Goal: Navigation & Orientation: Find specific page/section

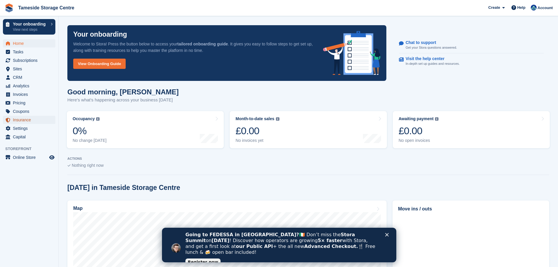
click at [33, 122] on span "Insurance" at bounding box center [30, 120] width 35 height 8
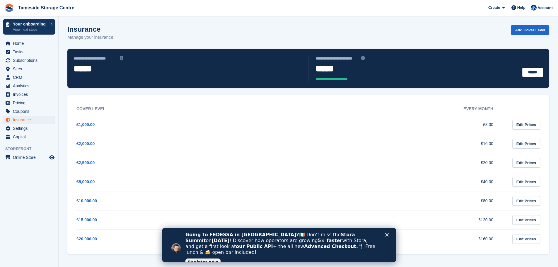
click at [385, 236] on div "Going to FEDESSA in Dublin? 🇮🇪 Don’t miss the Stora Summit on Sept 30 ! Discove…" at bounding box center [286, 248] width 202 height 36
click at [27, 45] on span "Home" at bounding box center [30, 43] width 35 height 8
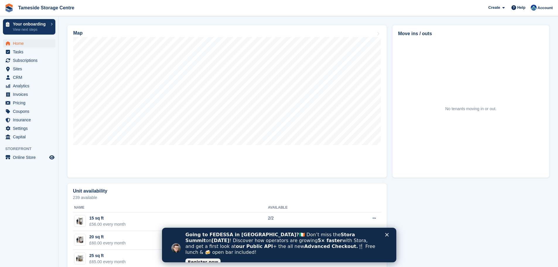
scroll to position [176, 0]
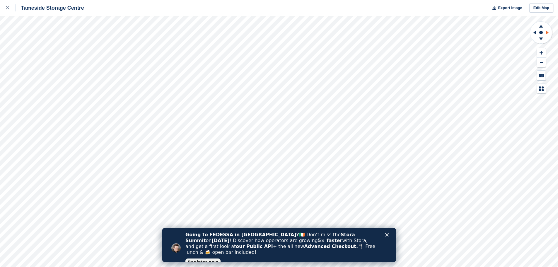
click at [549, 32] on icon at bounding box center [548, 32] width 7 height 15
click at [6, 8] on icon at bounding box center [8, 8] width 4 height 4
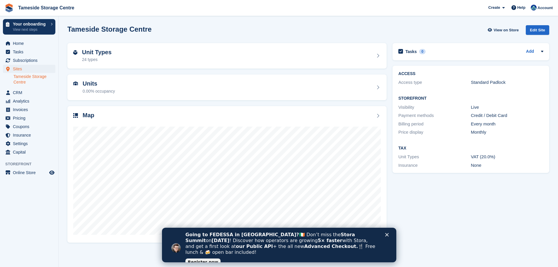
click at [387, 235] on icon "Close" at bounding box center [387, 235] width 4 height 4
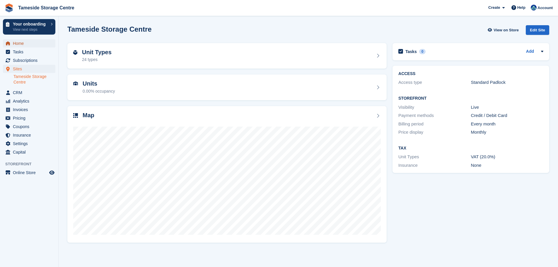
click at [29, 45] on span "Home" at bounding box center [30, 43] width 35 height 8
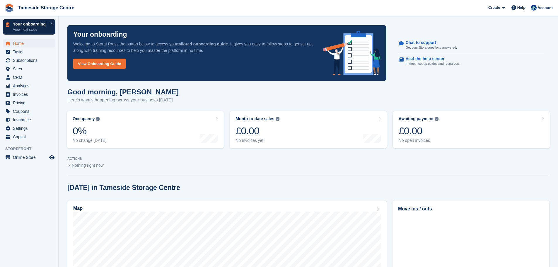
click at [46, 26] on p "Your onboarding" at bounding box center [30, 24] width 35 height 4
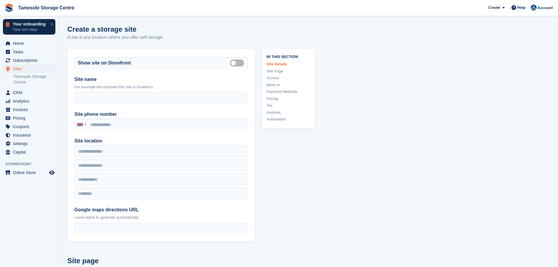
click at [33, 28] on p "View next steps" at bounding box center [30, 29] width 35 height 5
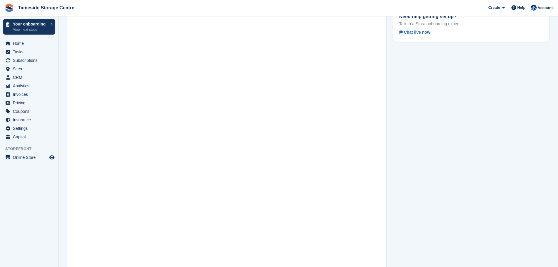
scroll to position [34, 0]
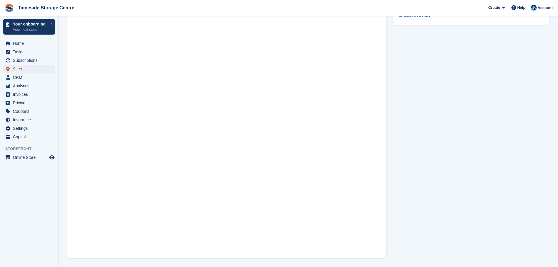
click at [18, 68] on span "Sites" at bounding box center [30, 69] width 35 height 8
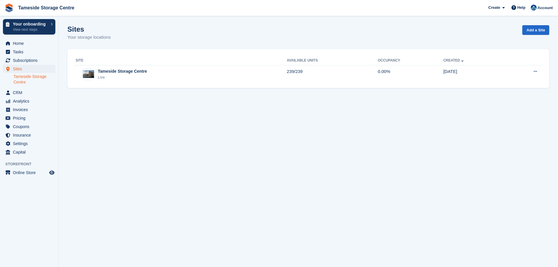
click at [17, 78] on link "Tameside Storage Centre" at bounding box center [34, 79] width 42 height 11
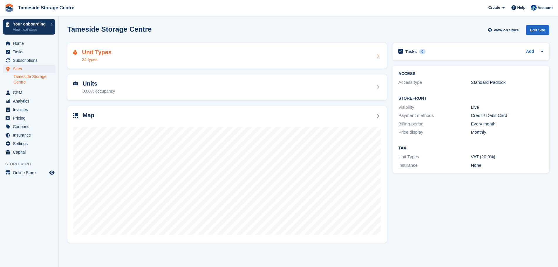
click at [134, 57] on div "Unit Types 24 types" at bounding box center [227, 56] width 308 height 14
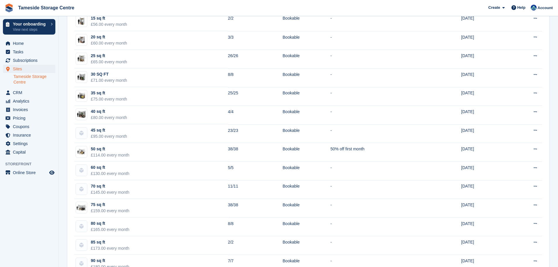
scroll to position [87, 0]
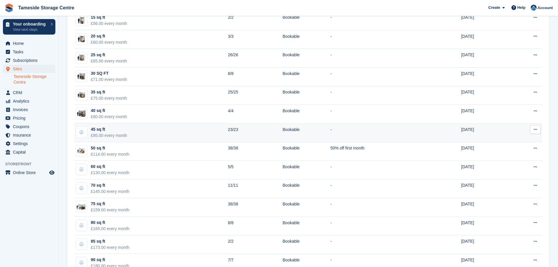
click at [157, 133] on td "45 sq ft £95.00 every month" at bounding box center [151, 132] width 154 height 19
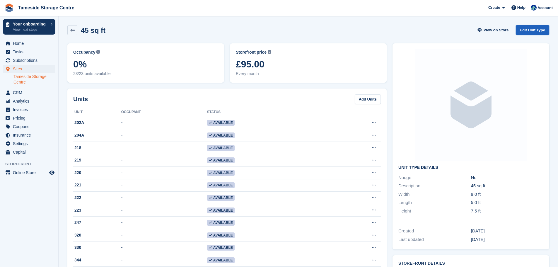
click at [538, 31] on link "Edit Unit Type" at bounding box center [532, 30] width 33 height 10
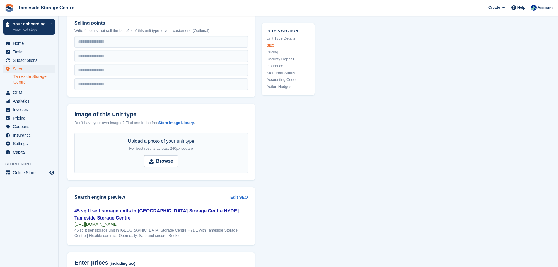
scroll to position [234, 0]
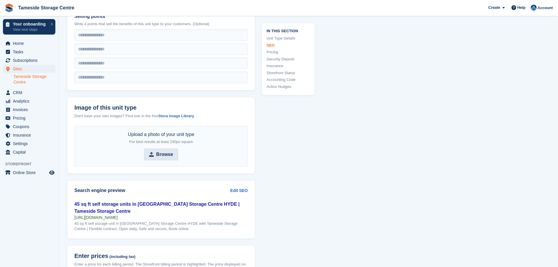
click at [158, 153] on strong "Browse" at bounding box center [164, 154] width 17 height 7
click at [158, 153] on input "Browse" at bounding box center [161, 155] width 34 height 12
click at [188, 118] on strong "Stora Image Library" at bounding box center [176, 116] width 36 height 4
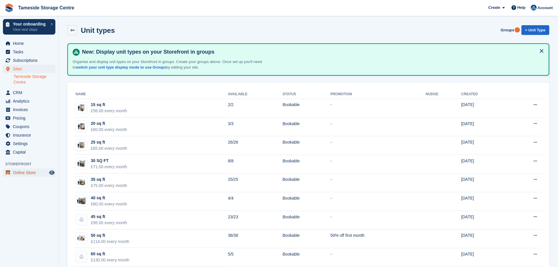
click at [24, 173] on span "Online Store" at bounding box center [30, 172] width 35 height 8
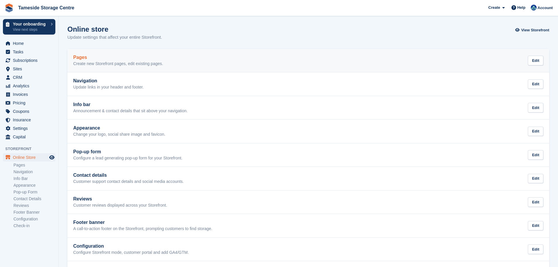
click at [138, 53] on link "Pages Create new Storefront pages, edit existing pages. Edit" at bounding box center [308, 60] width 482 height 23
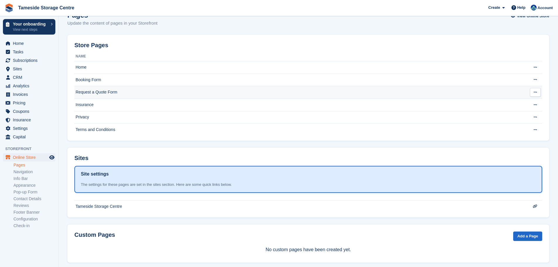
scroll to position [22, 0]
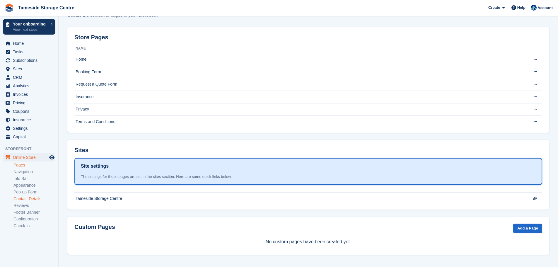
click at [33, 200] on link "Contact Details" at bounding box center [34, 199] width 42 height 6
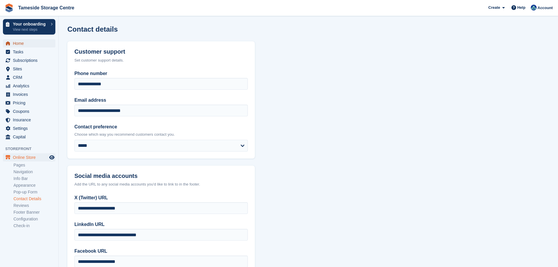
click at [23, 45] on span "Home" at bounding box center [30, 43] width 35 height 8
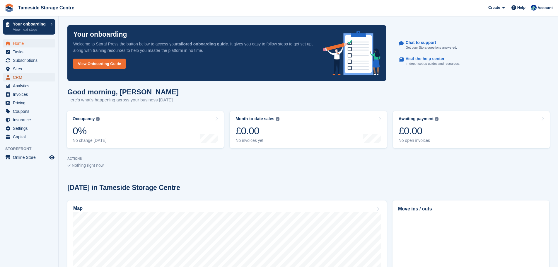
click at [24, 78] on span "CRM" at bounding box center [30, 77] width 35 height 8
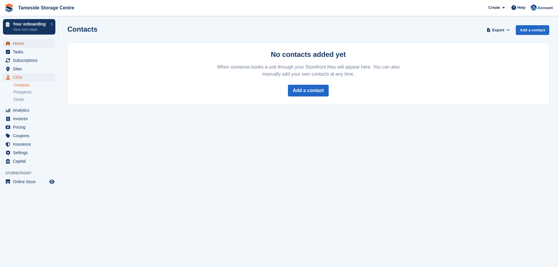
click at [17, 41] on span "Home" at bounding box center [30, 43] width 35 height 8
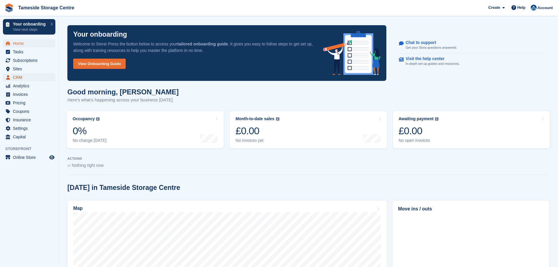
click at [17, 75] on span "CRM" at bounding box center [30, 77] width 35 height 8
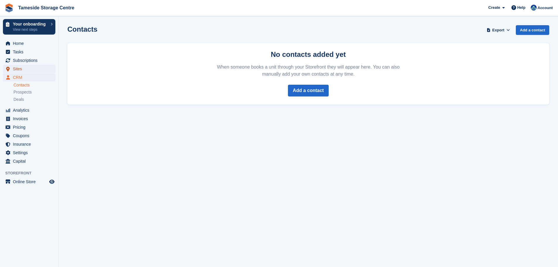
click at [41, 69] on span "Sites" at bounding box center [30, 69] width 35 height 8
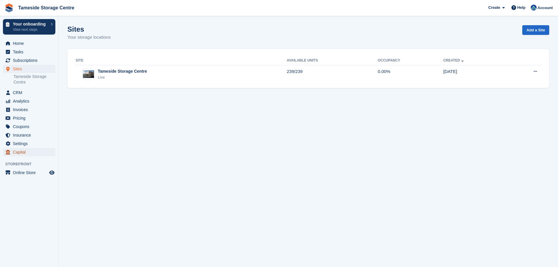
click at [14, 150] on span "Capital" at bounding box center [30, 152] width 35 height 8
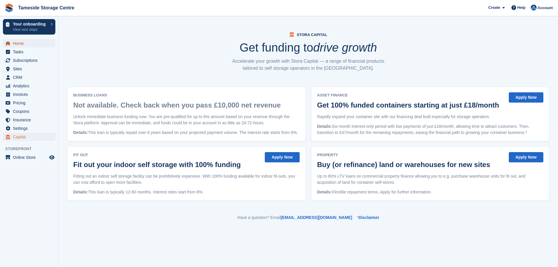
click at [30, 42] on span "Home" at bounding box center [30, 43] width 35 height 8
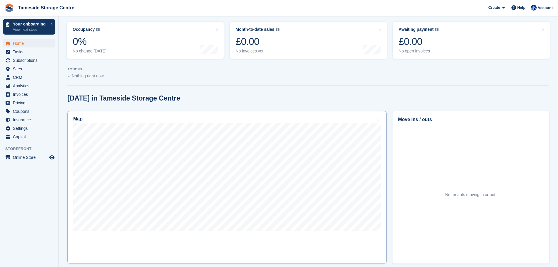
scroll to position [88, 0]
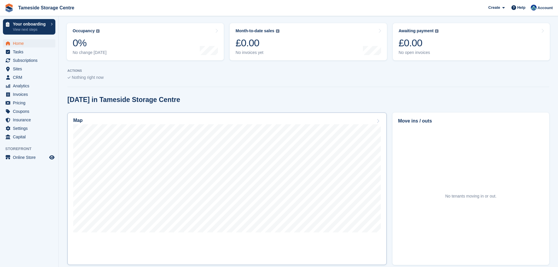
click at [378, 122] on icon at bounding box center [378, 121] width 6 height 5
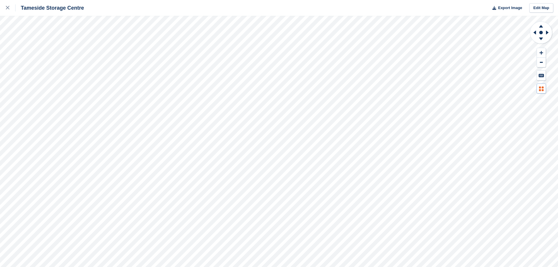
click at [537, 87] on button at bounding box center [541, 89] width 9 height 10
click at [542, 76] on icon at bounding box center [541, 76] width 5 height 4
click at [8, 7] on icon at bounding box center [8, 8] width 4 height 4
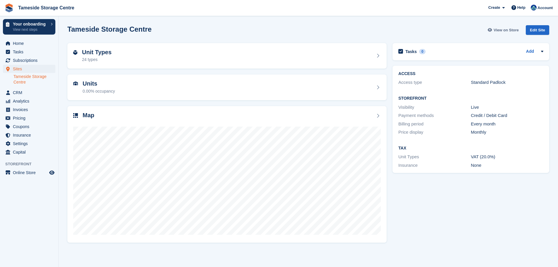
click at [518, 28] on span "View on Store" at bounding box center [506, 30] width 25 height 6
click at [16, 44] on span "Home" at bounding box center [30, 43] width 35 height 8
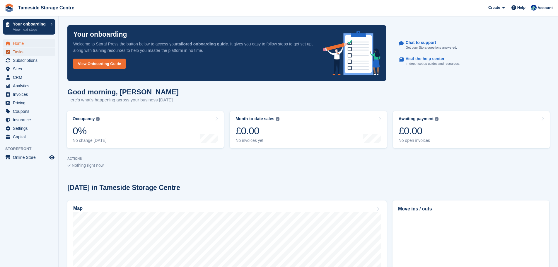
click at [24, 50] on span "Tasks" at bounding box center [30, 52] width 35 height 8
